Goal: Check status: Check status

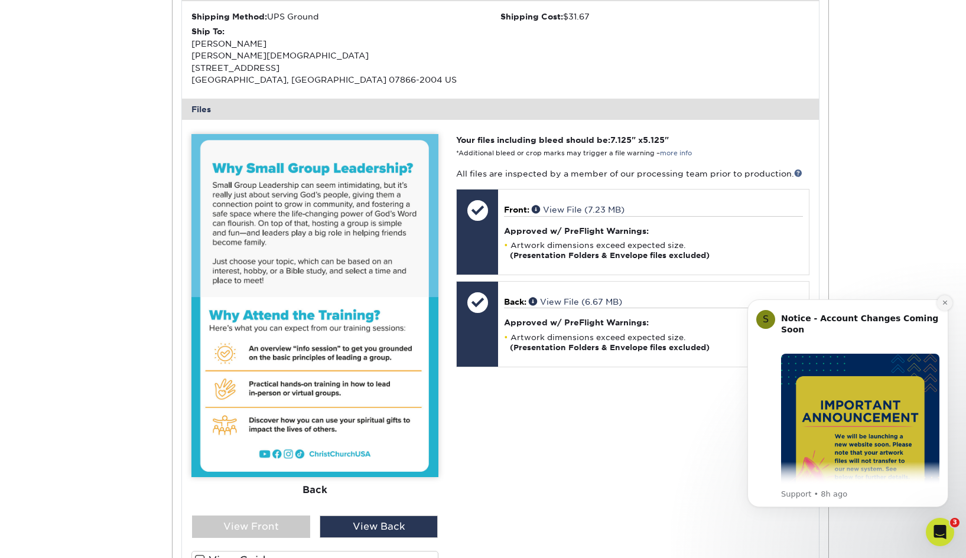
click at [949, 301] on button "Dismiss notification" at bounding box center [944, 302] width 15 height 15
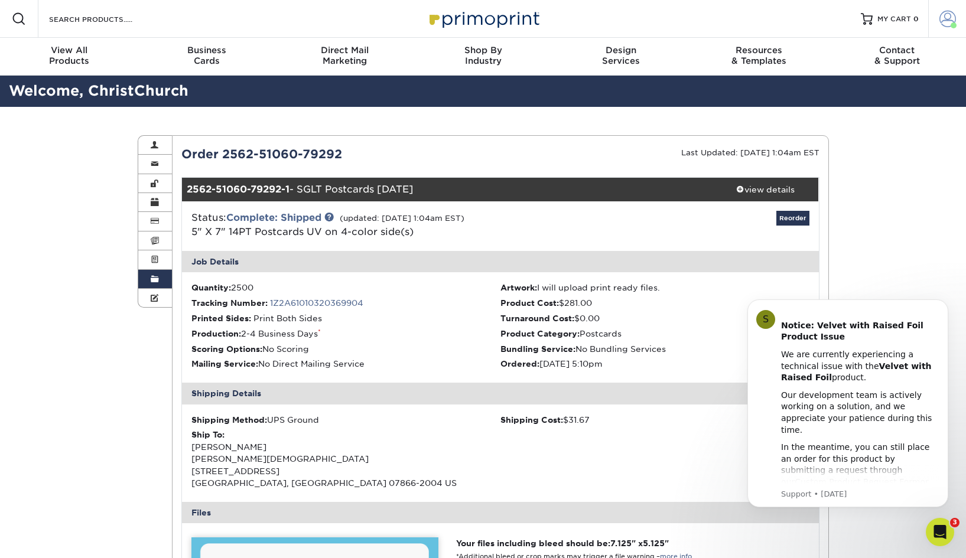
click at [950, 34] on link "Account" at bounding box center [947, 19] width 38 height 38
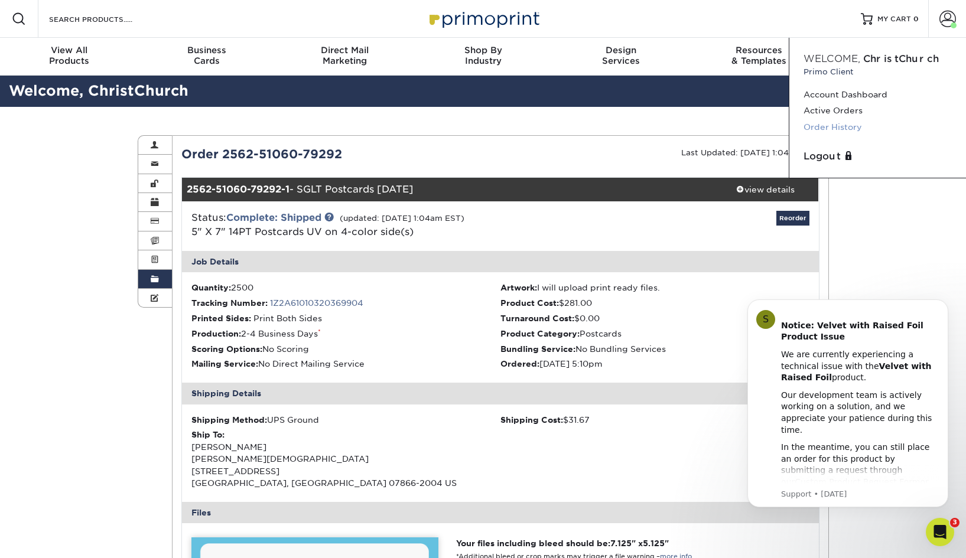
click at [848, 127] on link "Order History" at bounding box center [877, 127] width 148 height 16
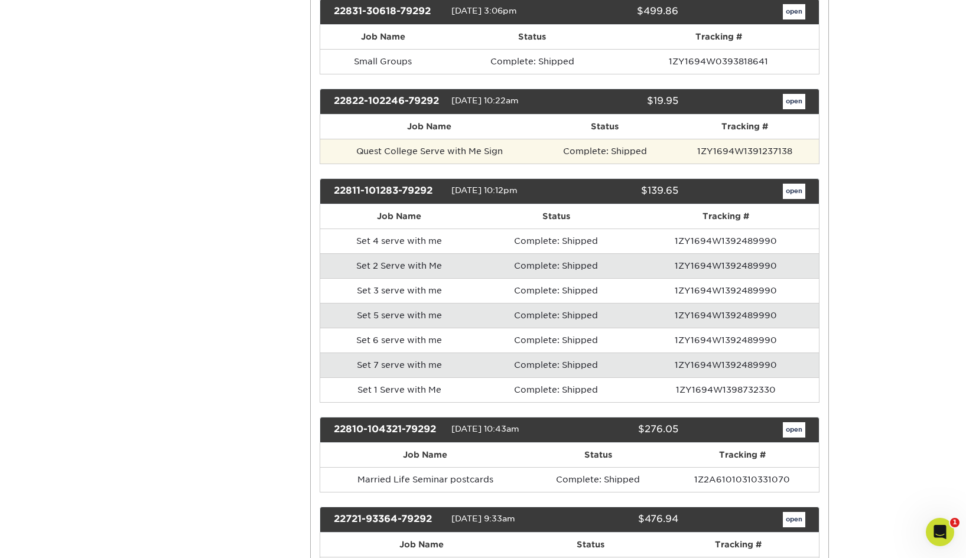
scroll to position [8388, 0]
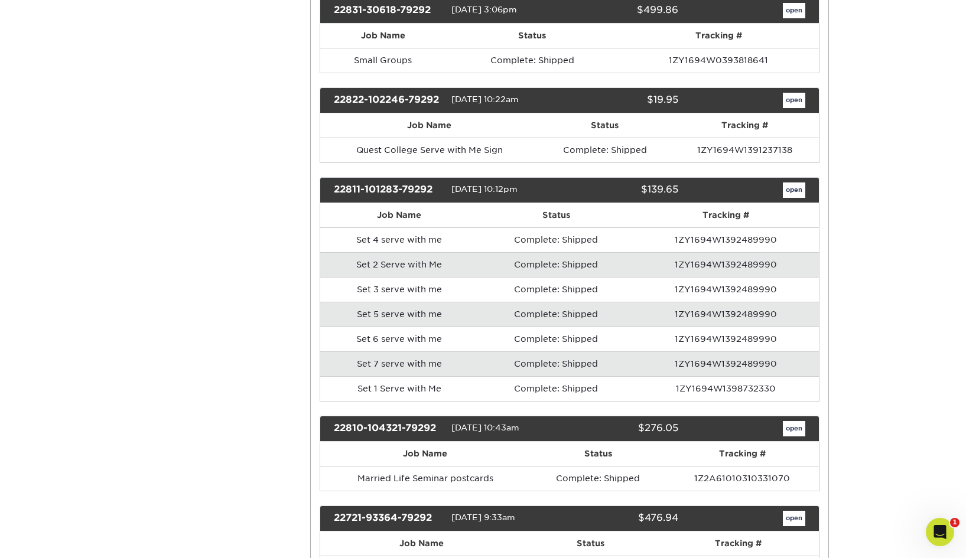
click at [788, 421] on link "open" at bounding box center [794, 428] width 22 height 15
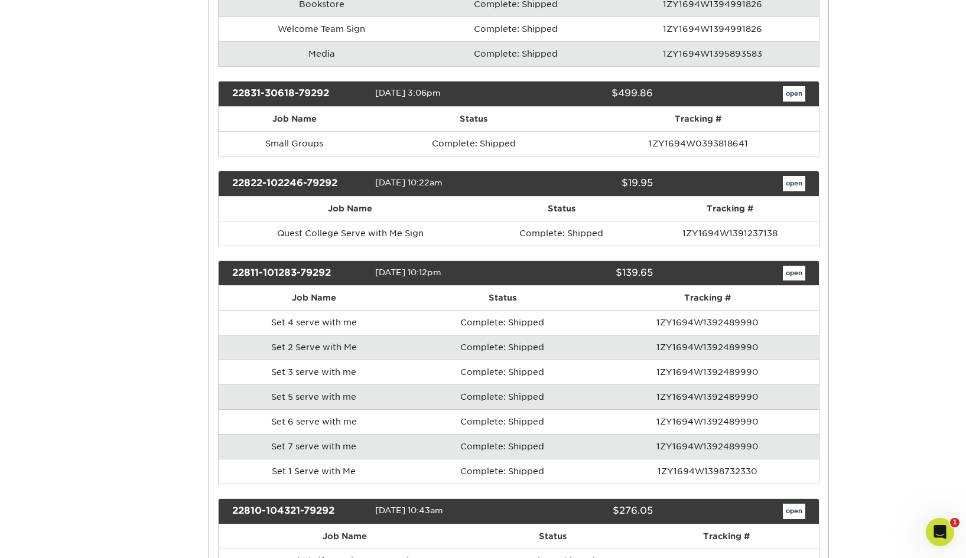
scroll to position [0, 0]
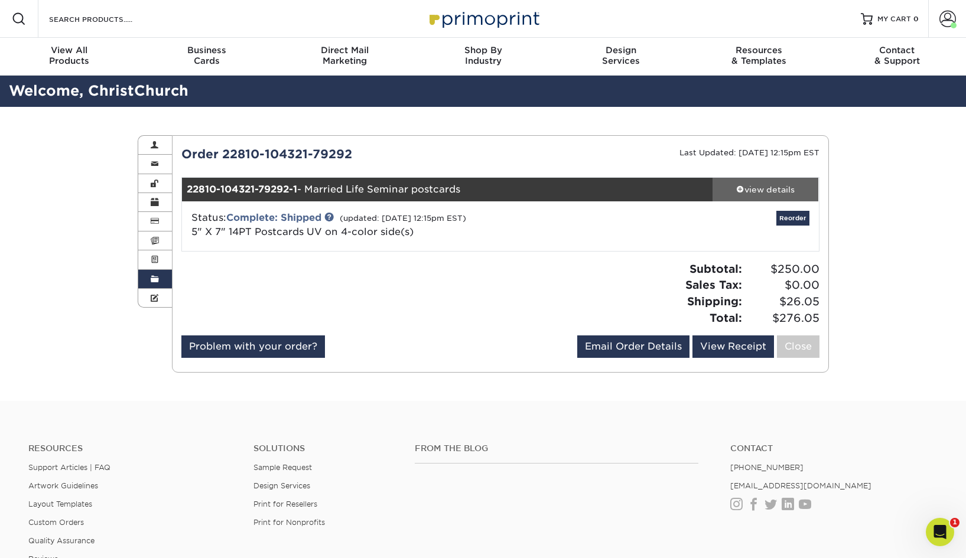
click at [737, 188] on span at bounding box center [740, 189] width 8 height 8
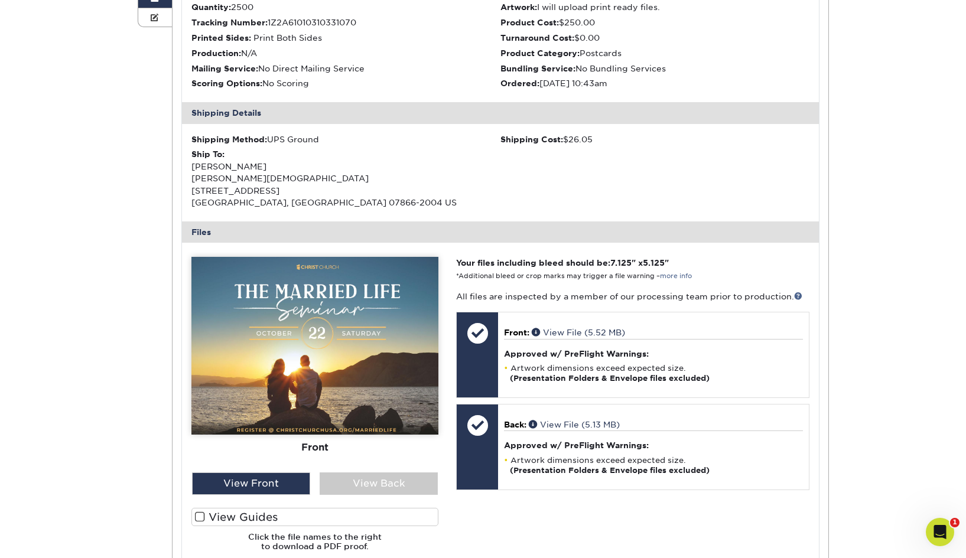
scroll to position [324, 0]
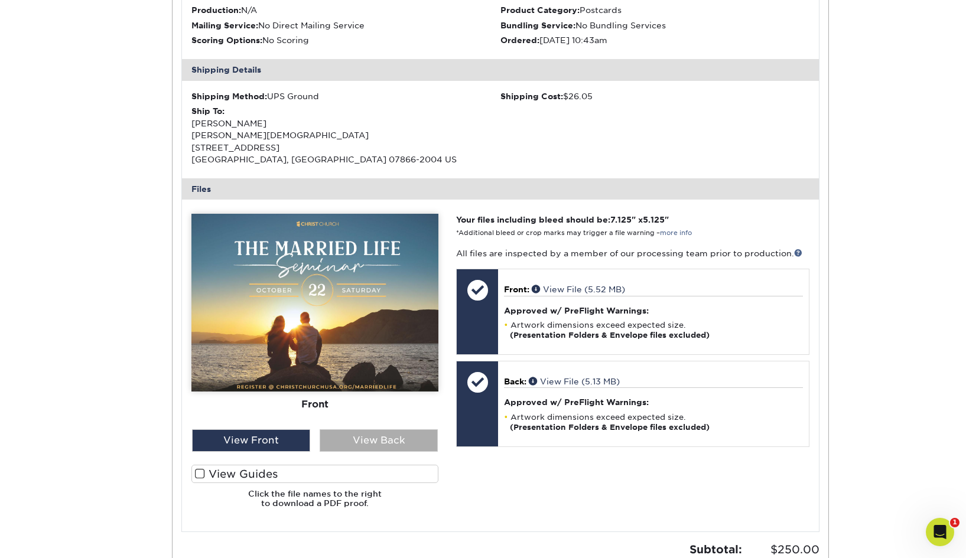
click at [363, 432] on div "View Back" at bounding box center [379, 440] width 118 height 22
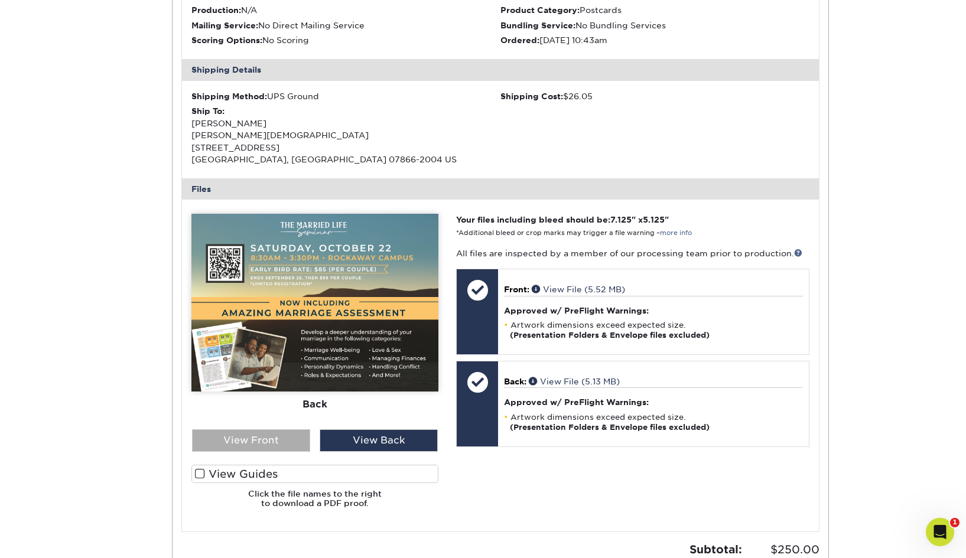
click at [279, 429] on div "View Front" at bounding box center [251, 440] width 118 height 22
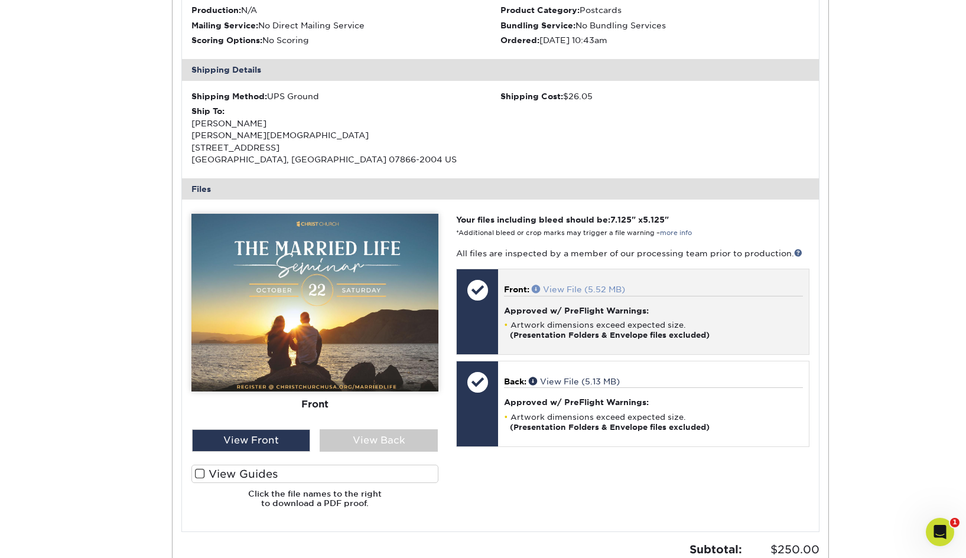
click at [536, 285] on span at bounding box center [537, 289] width 11 height 8
click at [598, 286] on link "View File (5.52 MB)" at bounding box center [578, 289] width 93 height 9
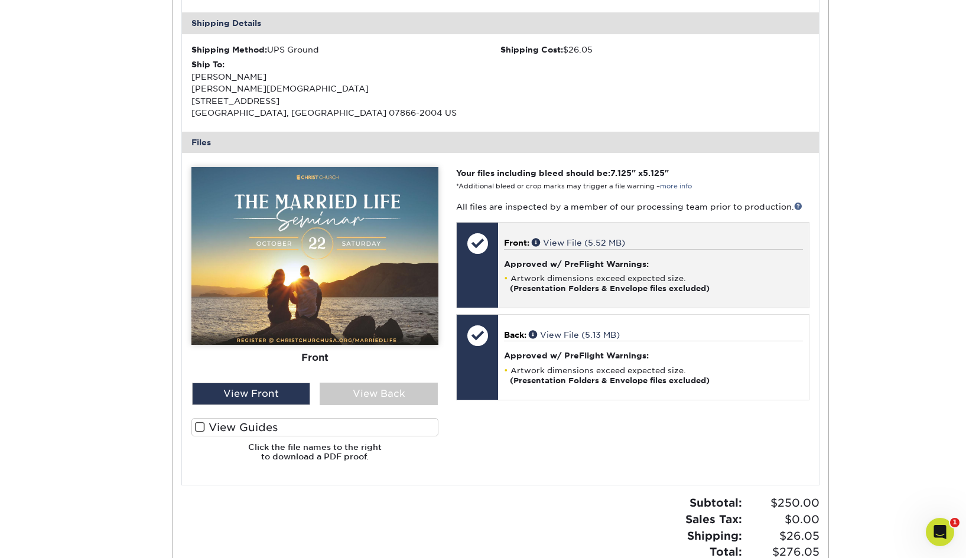
scroll to position [375, 0]
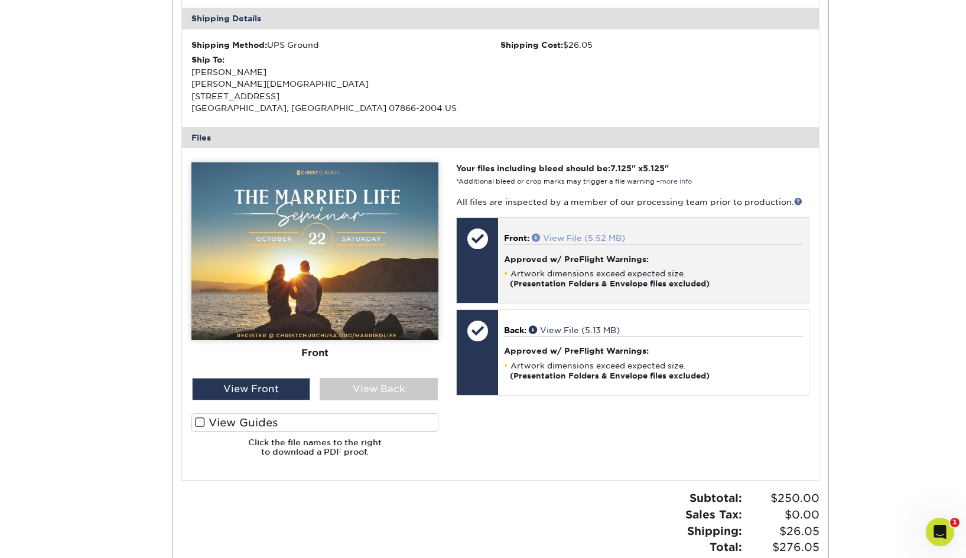
click at [535, 233] on span at bounding box center [537, 237] width 11 height 8
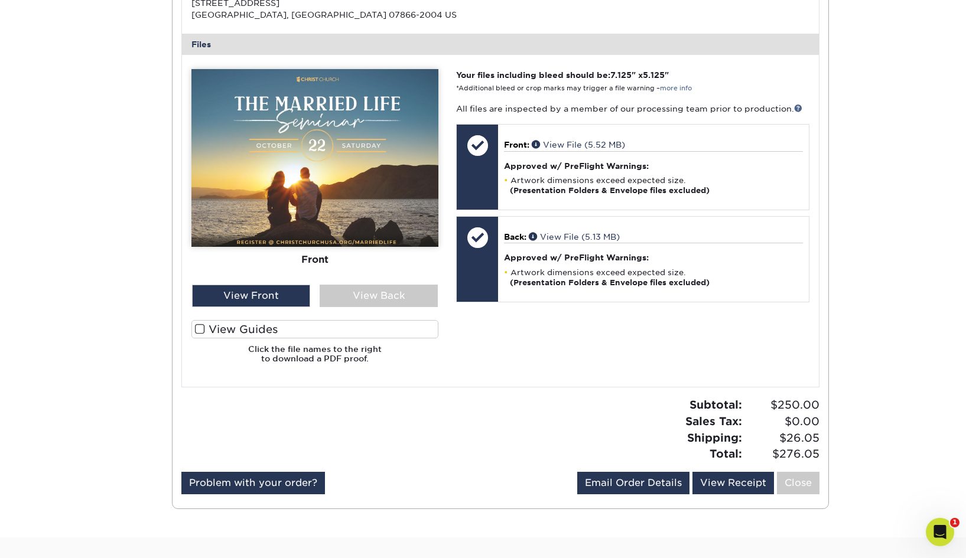
scroll to position [446, 0]
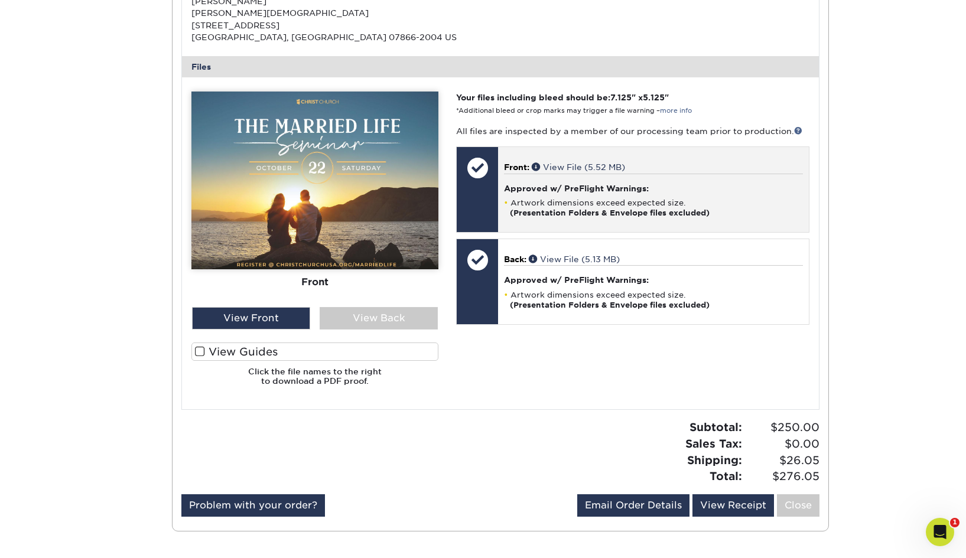
click at [702, 213] on div "Front: View File (5.52 MB) Approved w/ PreFlight Warnings: Artwork dimensions e…" at bounding box center [653, 189] width 310 height 85
drag, startPoint x: 629, startPoint y: 161, endPoint x: 545, endPoint y: 164, distance: 83.9
click at [545, 164] on p "Front: View File (5.52 MB)" at bounding box center [653, 167] width 298 height 12
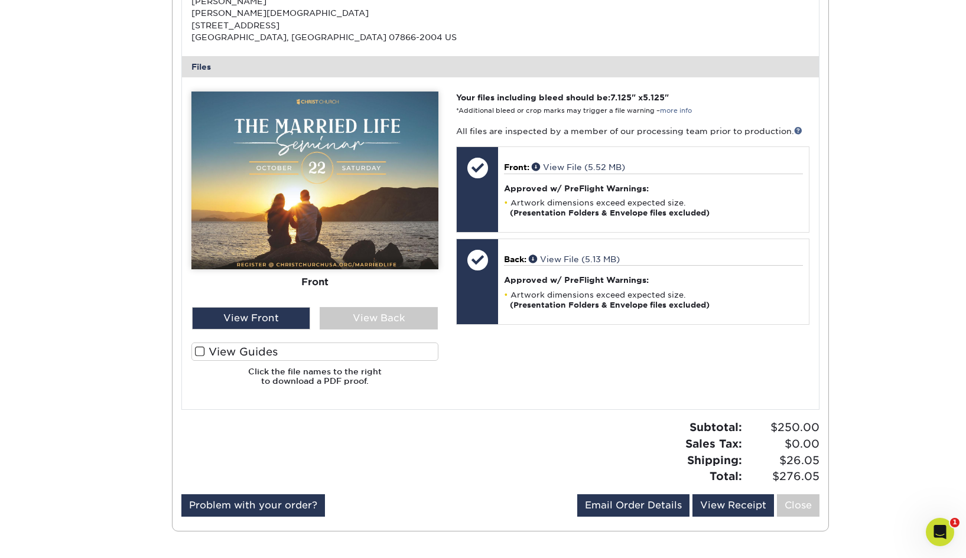
click at [853, 228] on div "Order History Account Overview Contact Information Change Password Address Book…" at bounding box center [483, 110] width 966 height 899
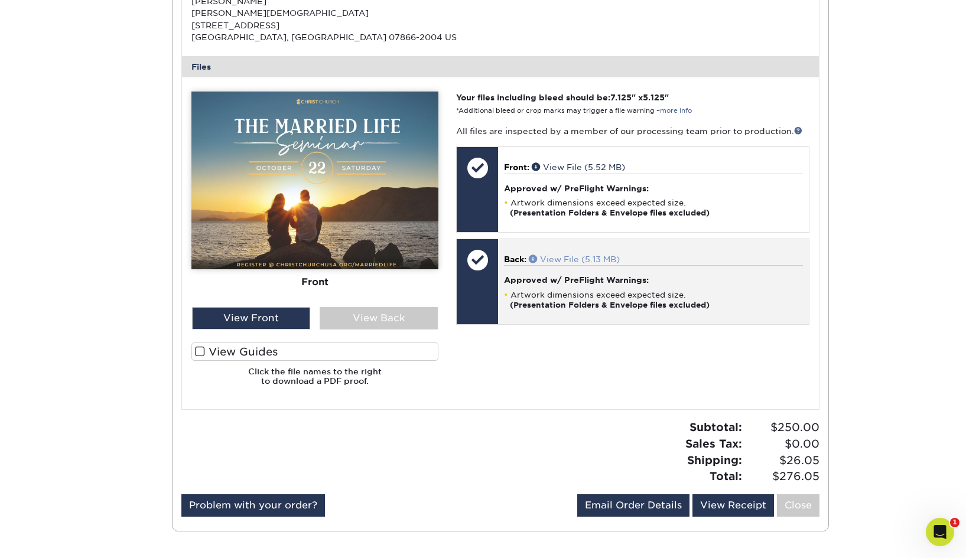
drag, startPoint x: 624, startPoint y: 250, endPoint x: 545, endPoint y: 252, distance: 79.8
click at [545, 253] on p "Back: View File (5.13 MB)" at bounding box center [653, 259] width 298 height 12
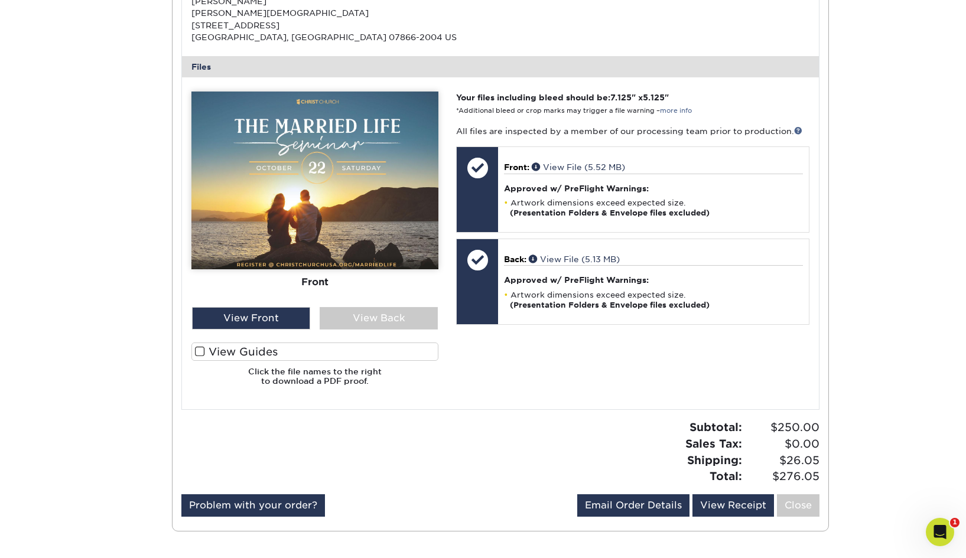
click at [905, 40] on div "Order History Account Overview Contact Information Change Password Address Book…" at bounding box center [483, 110] width 966 height 899
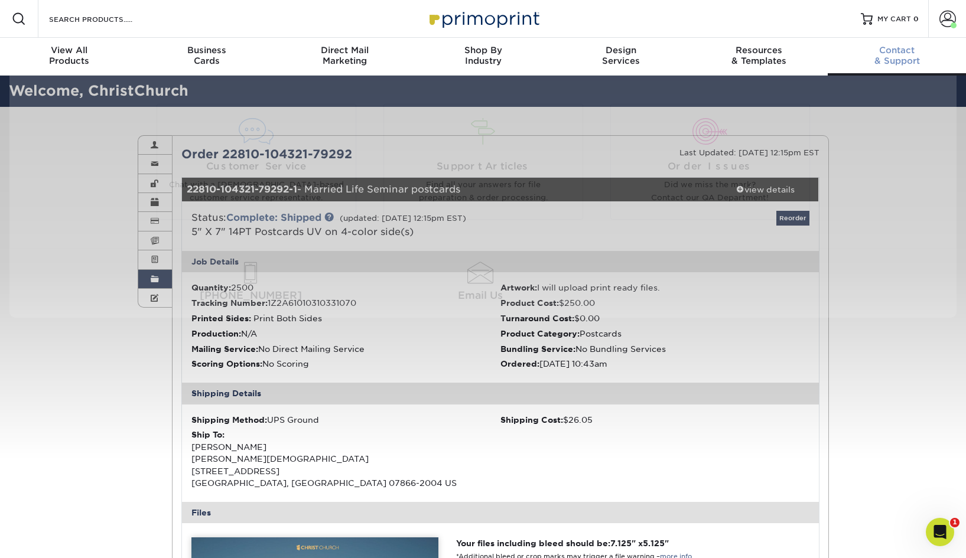
scroll to position [0, 0]
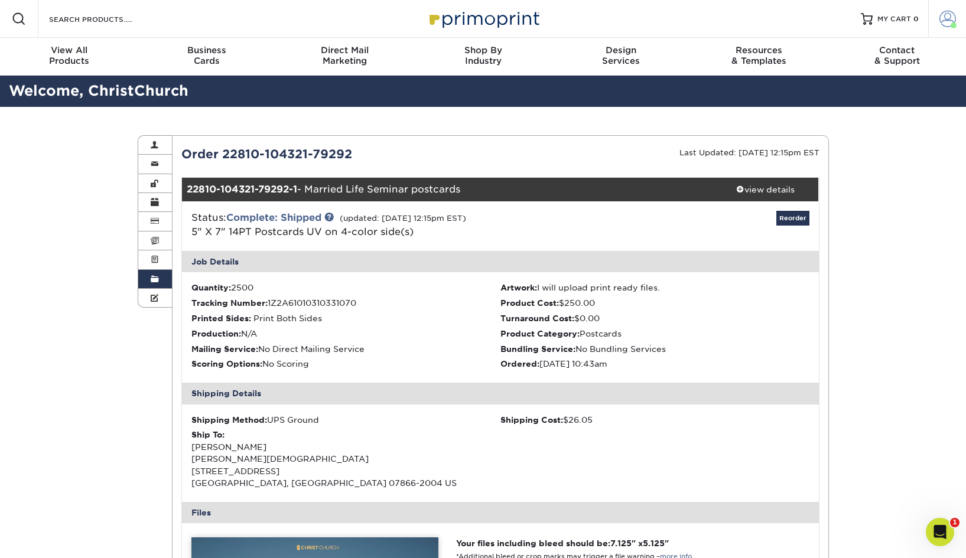
click at [946, 16] on span at bounding box center [947, 19] width 17 height 17
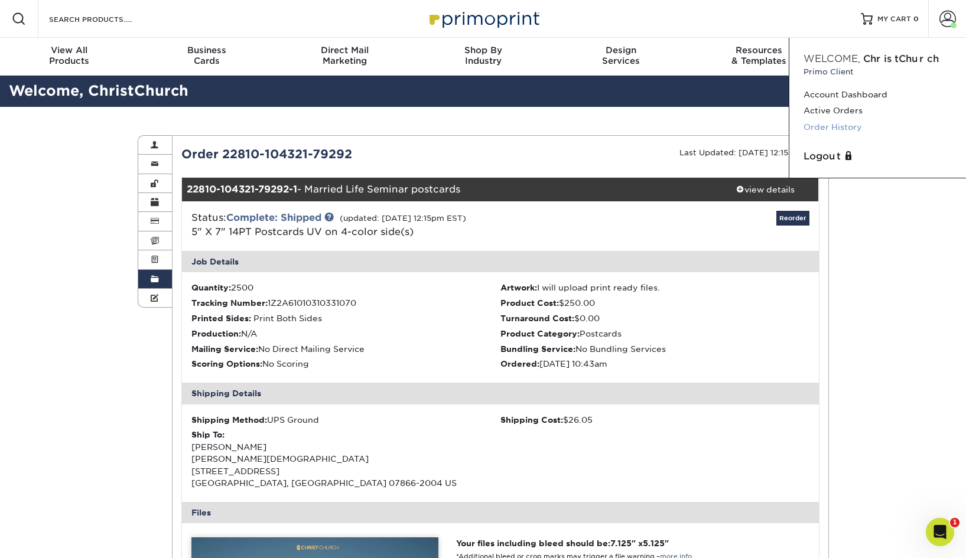
click at [830, 123] on link "Order History" at bounding box center [877, 127] width 148 height 16
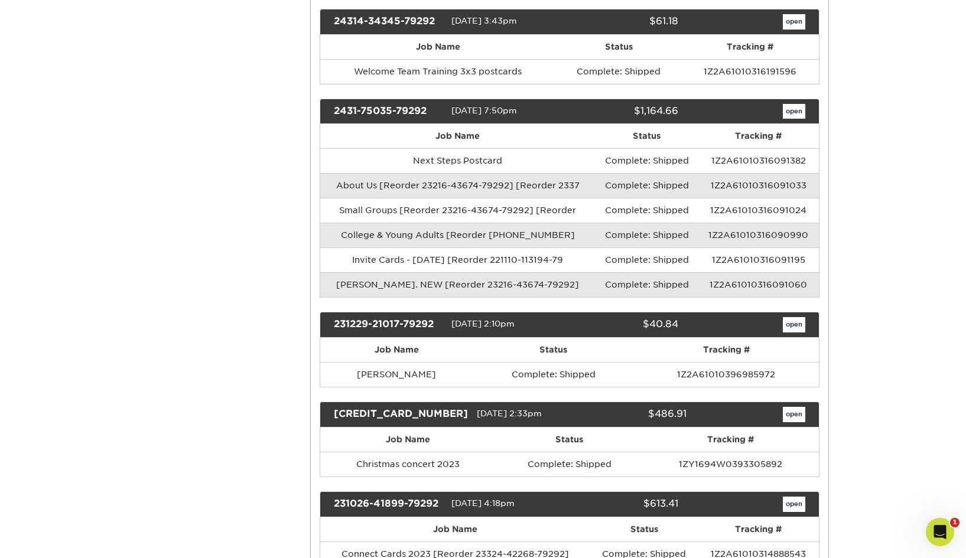
scroll to position [2788, 0]
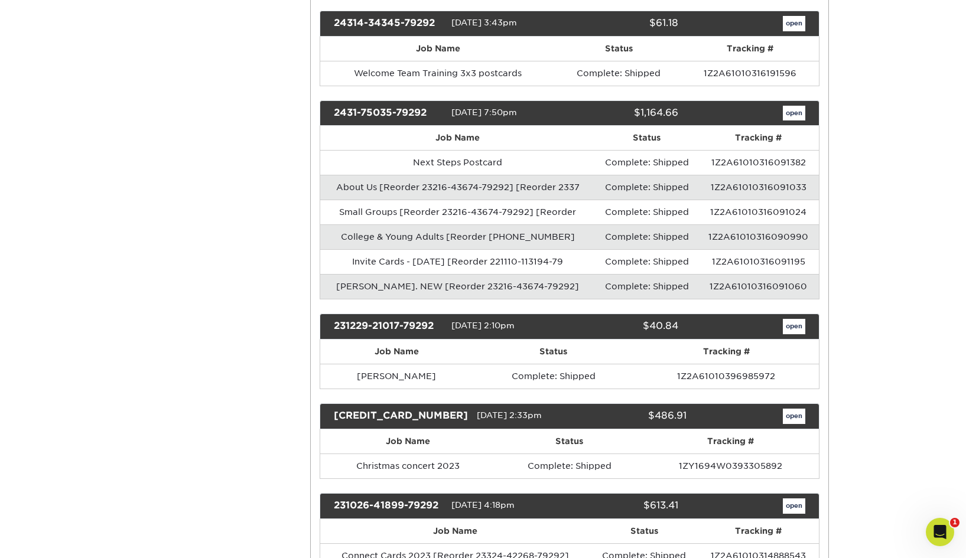
click at [786, 106] on link "open" at bounding box center [794, 113] width 22 height 15
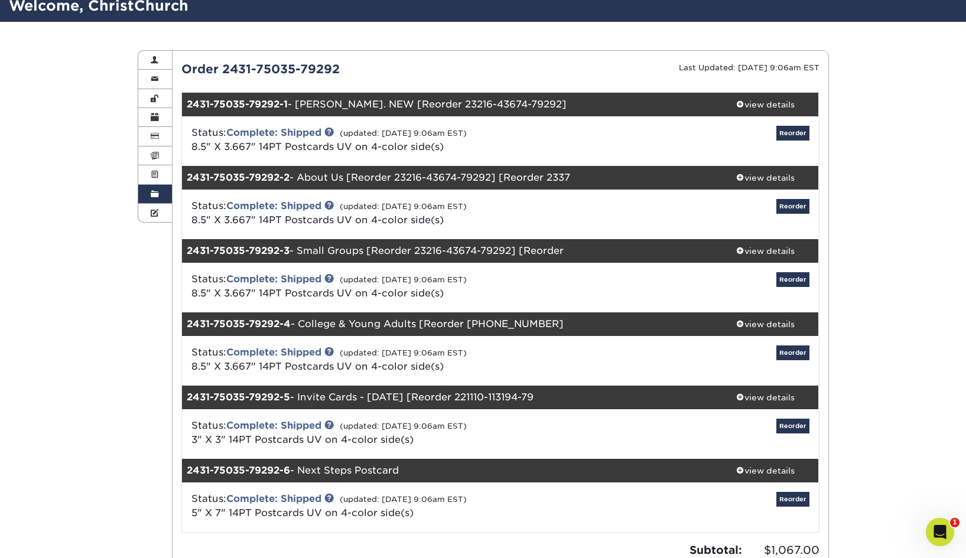
scroll to position [77, 0]
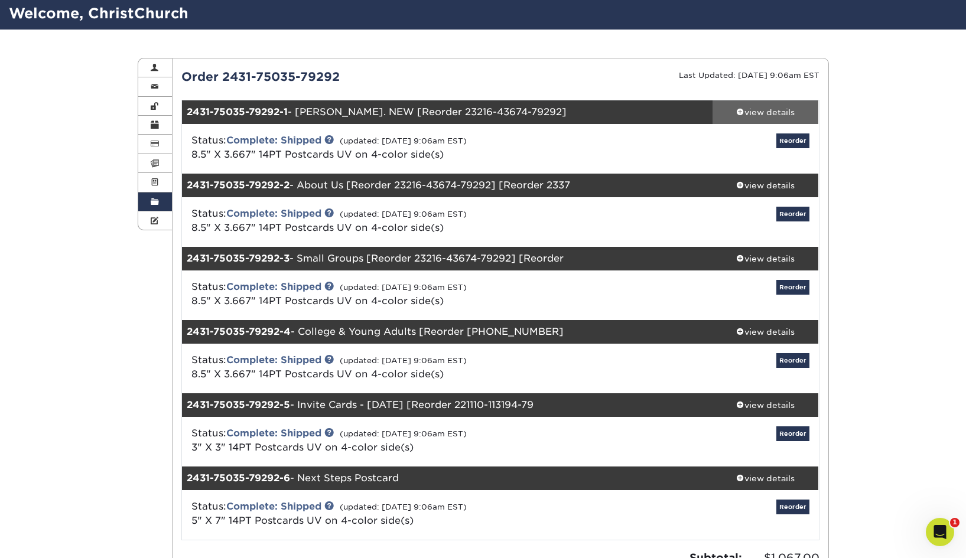
click at [734, 109] on div "view details" at bounding box center [765, 112] width 106 height 12
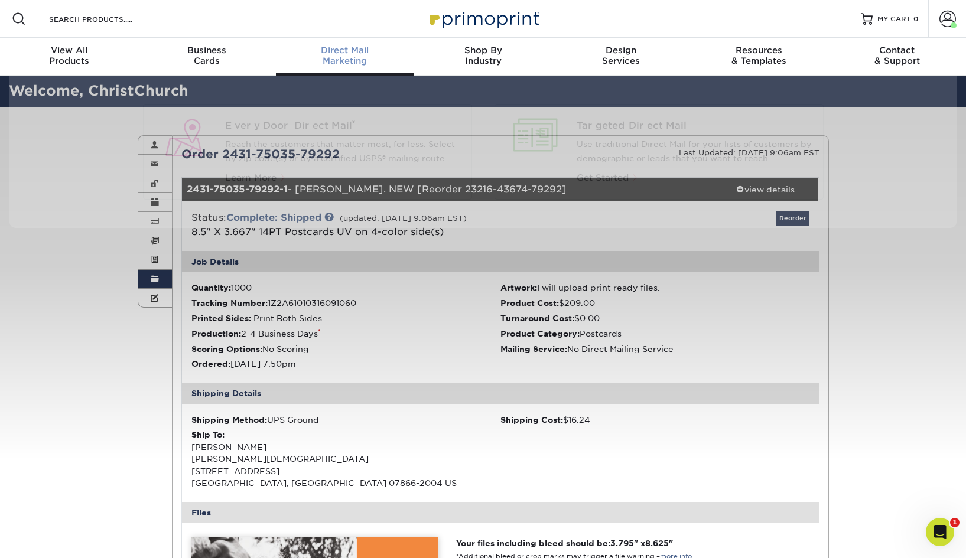
scroll to position [0, 0]
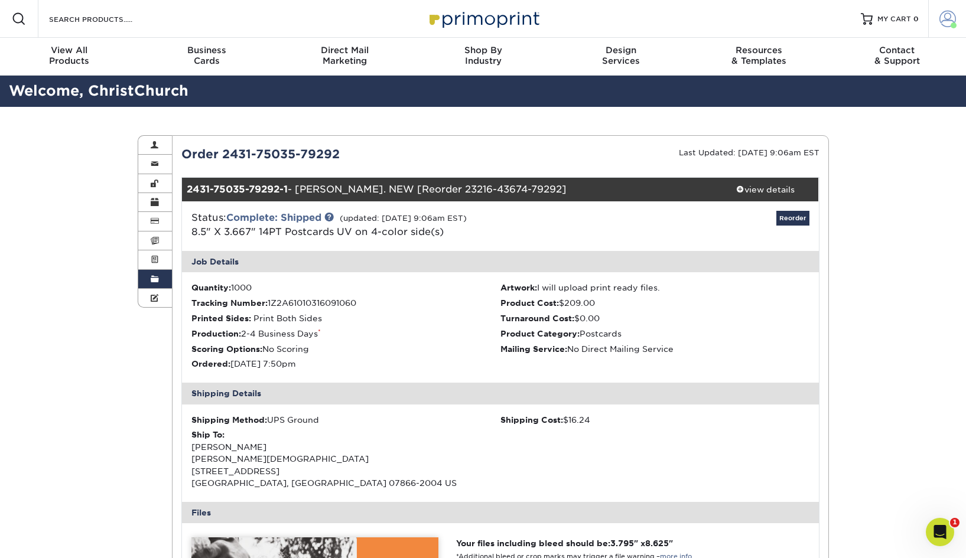
click at [947, 22] on span at bounding box center [947, 19] width 17 height 17
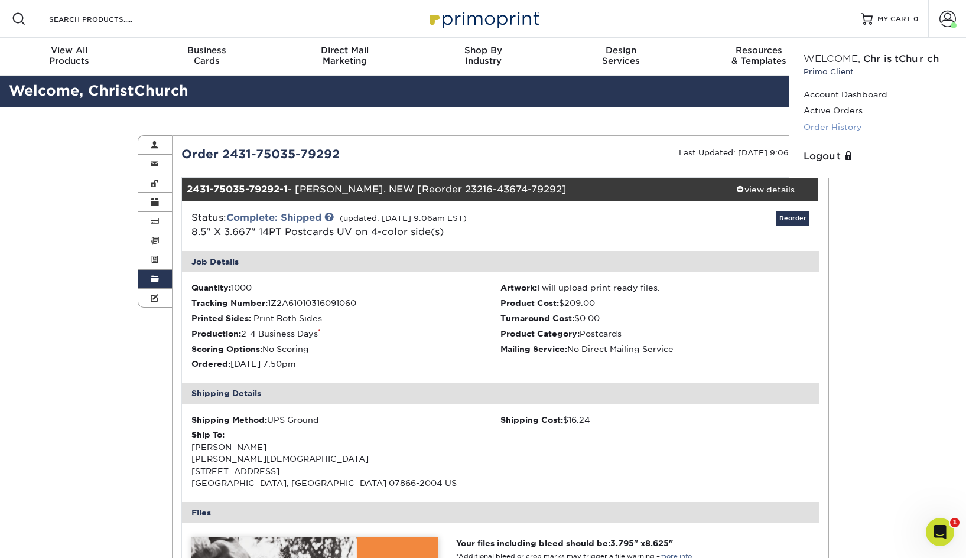
click at [857, 124] on link "Order History" at bounding box center [877, 127] width 148 height 16
